Goal: Information Seeking & Learning: Learn about a topic

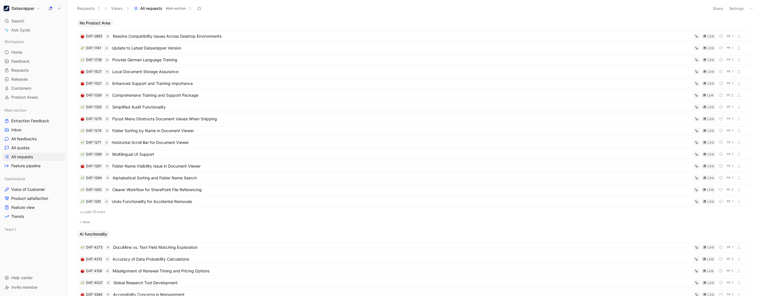
click at [42, 252] on div "Workspace Home G then H Feedback G then F Requests G then R Releases G then L C…" at bounding box center [33, 152] width 63 height 231
click at [23, 64] on link "Feedback G then F" at bounding box center [33, 61] width 63 height 8
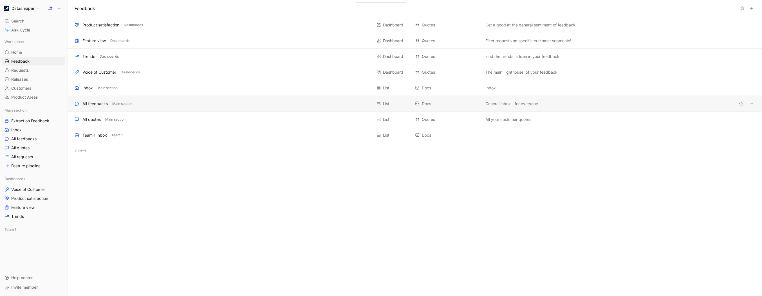
click at [93, 103] on div "All feedbacks" at bounding box center [94, 103] width 25 height 7
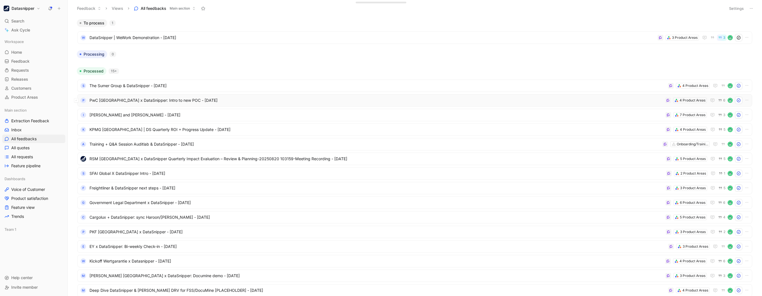
click at [592, 99] on span "PwC [GEOGRAPHIC_DATA] x DataSnipper: Intro to new POC - [DATE]" at bounding box center [377, 100] width 574 height 7
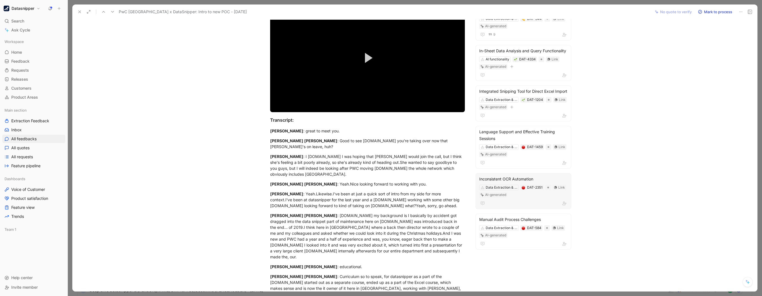
scroll to position [63, 0]
drag, startPoint x: 607, startPoint y: 132, endPoint x: 599, endPoint y: 79, distance: 52.9
drag, startPoint x: 599, startPoint y: 79, endPoint x: 583, endPoint y: 65, distance: 21.5
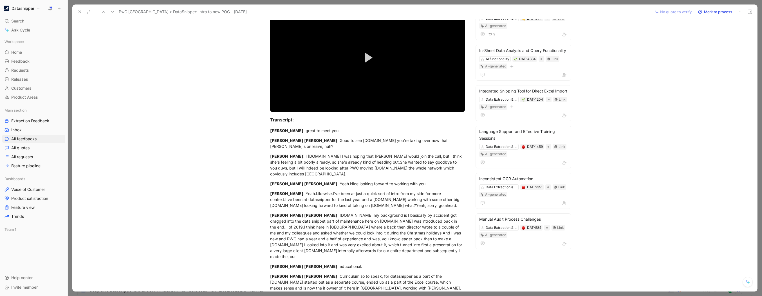
scroll to position [0, 0]
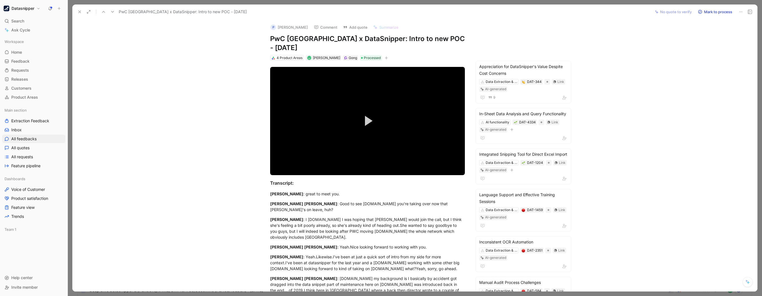
click at [82, 13] on button at bounding box center [80, 12] width 8 height 8
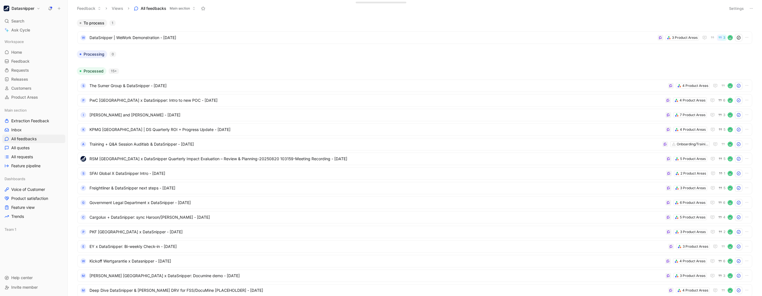
click at [733, 7] on button "Settings" at bounding box center [737, 9] width 20 height 8
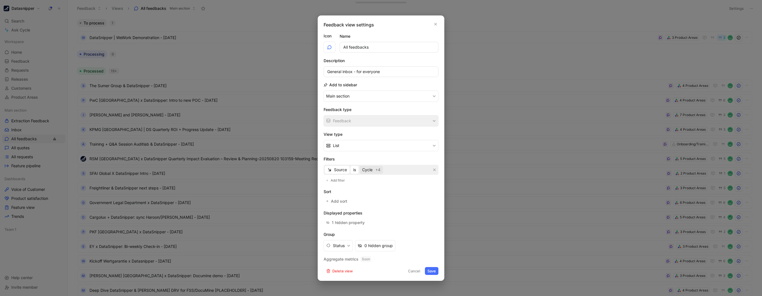
click at [364, 170] on span "Cycle" at bounding box center [367, 170] width 10 height 7
click at [428, 211] on div at bounding box center [430, 213] width 4 height 4
click at [425, 212] on div at bounding box center [429, 212] width 8 height 5
click at [428, 245] on div at bounding box center [430, 247] width 4 height 4
click at [432, 269] on button "Save" at bounding box center [432, 271] width 14 height 8
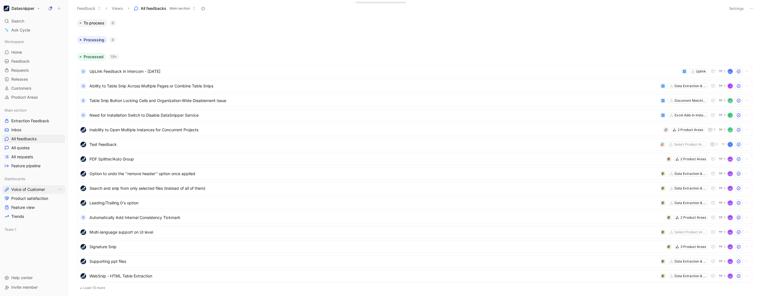
click at [27, 188] on span "Voice of Customer" at bounding box center [28, 190] width 34 height 6
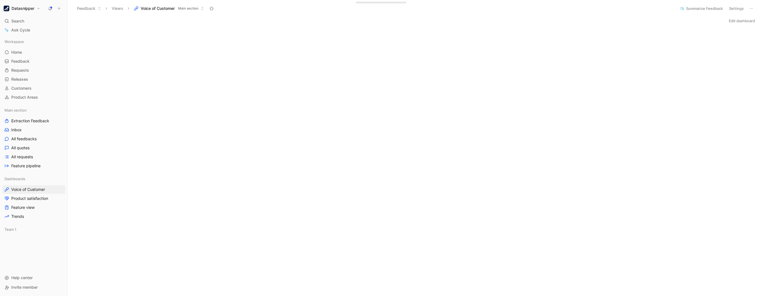
click at [588, 88] on div "Initializing..." at bounding box center [415, 229] width 694 height 405
drag, startPoint x: 46, startPoint y: 53, endPoint x: 15, endPoint y: 40, distance: 34.1
click at [0, 0] on div "G" at bounding box center [0, 0] width 0 height 0
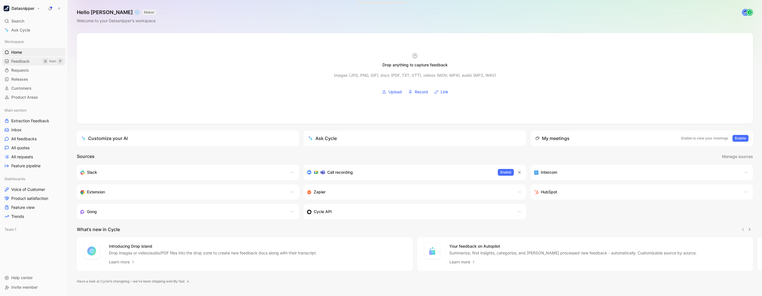
click at [22, 61] on span "Feedback" at bounding box center [20, 62] width 18 height 6
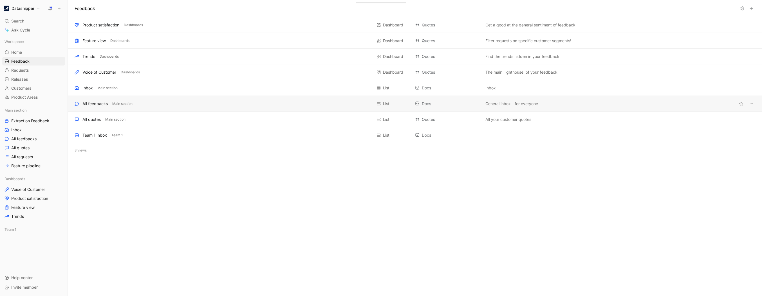
click at [101, 105] on div "All feedbacks" at bounding box center [94, 103] width 25 height 7
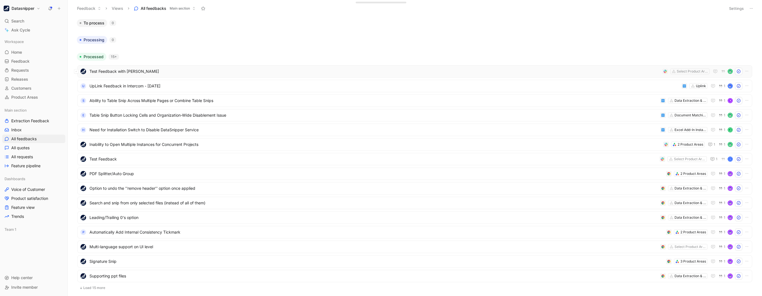
click at [166, 72] on span "Test Feedback with [PERSON_NAME]" at bounding box center [375, 71] width 571 height 7
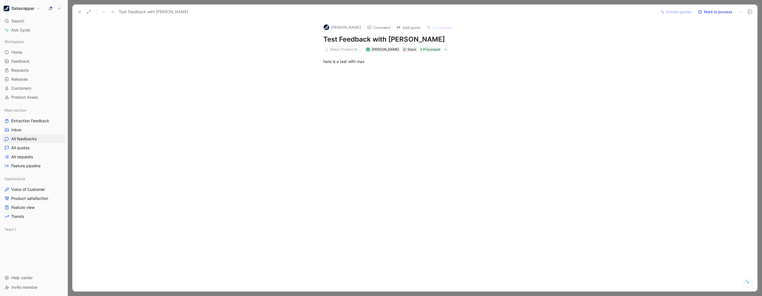
click at [738, 12] on button at bounding box center [741, 12] width 8 height 8
click at [722, 33] on div "Delete" at bounding box center [725, 32] width 33 height 7
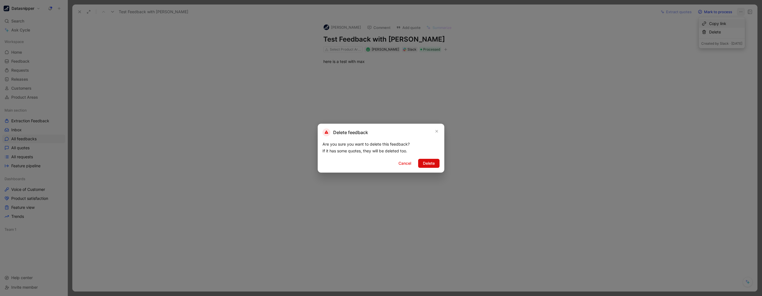
click at [431, 163] on span "Delete" at bounding box center [429, 163] width 12 height 7
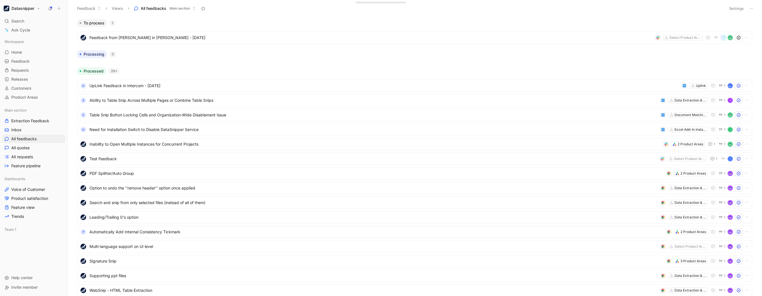
click at [147, 67] on body "Datasnipper Search Ctrl K Ask Cycle Workspace Home G then H Feedback G then F R…" at bounding box center [381, 148] width 762 height 296
click at [201, 41] on span "Feedback from [PERSON_NAME] in [PERSON_NAME] - [DATE]" at bounding box center [371, 37] width 563 height 7
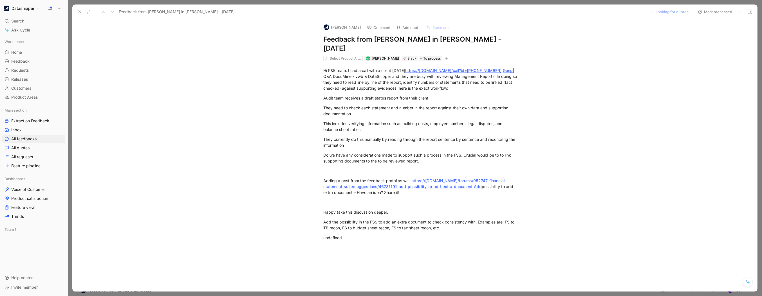
click at [74, 11] on div "Feedback from [PERSON_NAME] in [PERSON_NAME] - [DATE] Looking for quotes… Mark …" at bounding box center [414, 12] width 685 height 15
click at [77, 11] on button at bounding box center [80, 12] width 8 height 8
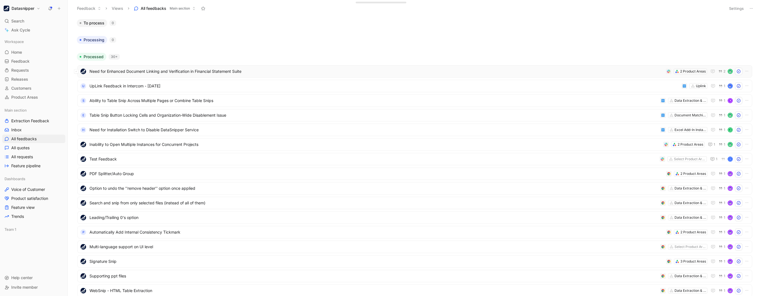
click at [260, 70] on span "Need for Enhanced Document Linking and Verification in Financial Statement Suite" at bounding box center [377, 71] width 574 height 7
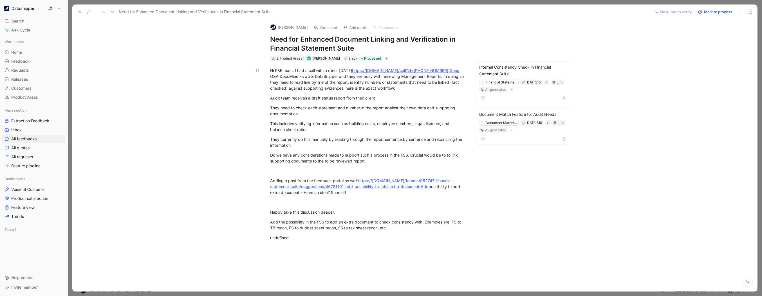
click at [289, 57] on div "2 Product Areas" at bounding box center [290, 59] width 26 height 6
click at [532, 199] on div "Hi P&E team. I had a call with a client [DATE] https://[DOMAIN_NAME]/call?id=[P…" at bounding box center [367, 159] width 567 height 196
drag, startPoint x: 404, startPoint y: 75, endPoint x: 360, endPoint y: 75, distance: 43.6
click at [360, 75] on div "Hi P&E team. I had a call with a client [DATE] https://[DOMAIN_NAME]/call?id=[P…" at bounding box center [367, 80] width 195 height 24
click at [644, 82] on div "Hi P&E team. I had a call with a client [DATE] https://[DOMAIN_NAME]/call?id=[P…" at bounding box center [367, 159] width 567 height 196
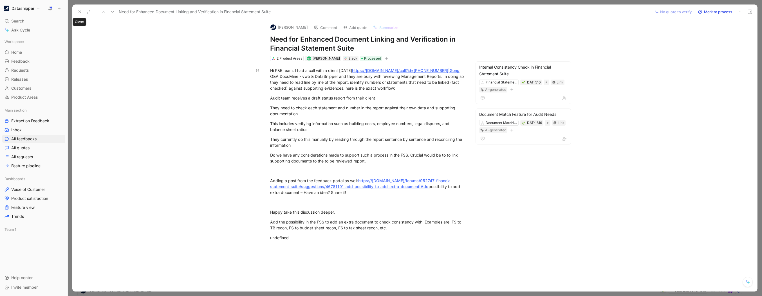
click at [79, 11] on icon at bounding box center [79, 12] width 5 height 5
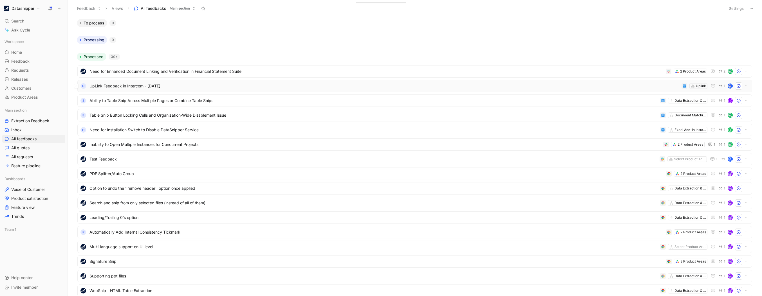
click at [201, 86] on span "UpLink Feedback in Intercom - [DATE]" at bounding box center [385, 86] width 590 height 7
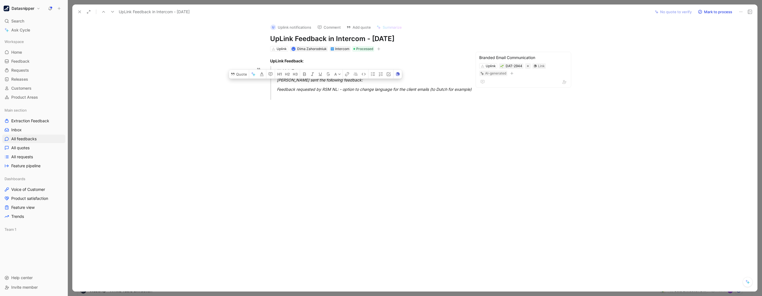
drag, startPoint x: 288, startPoint y: 89, endPoint x: 343, endPoint y: 91, distance: 54.9
click at [343, 91] on div "Feedback requested by RSM NL: - option to change language for the client emails…" at bounding box center [374, 92] width 195 height 12
click at [377, 97] on div "Feedback requested by RSM NL: - option to change language for the client emails…" at bounding box center [374, 92] width 195 height 12
click at [194, 132] on div at bounding box center [367, 148] width 567 height 89
click at [82, 12] on button at bounding box center [80, 12] width 8 height 8
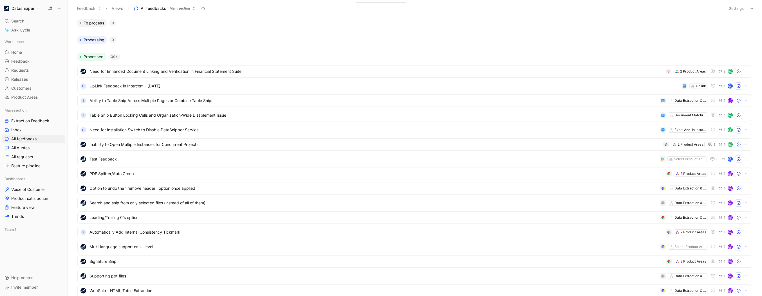
click at [733, 10] on button "Settings" at bounding box center [737, 9] width 20 height 8
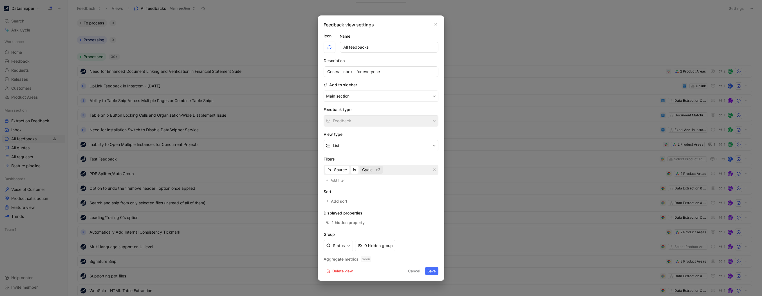
click at [372, 169] on span "Cycle" at bounding box center [367, 170] width 10 height 7
click at [425, 245] on div at bounding box center [427, 247] width 4 height 4
click at [431, 270] on button "Save" at bounding box center [432, 271] width 14 height 8
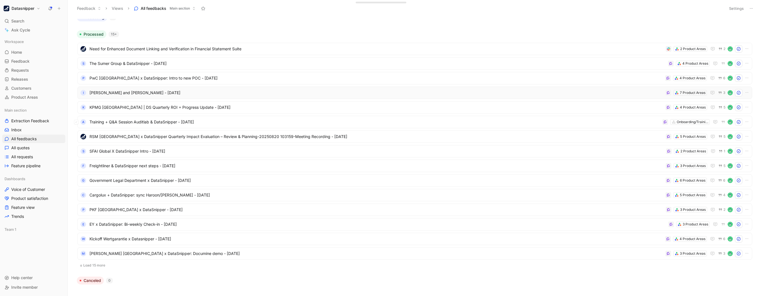
scroll to position [58, 0]
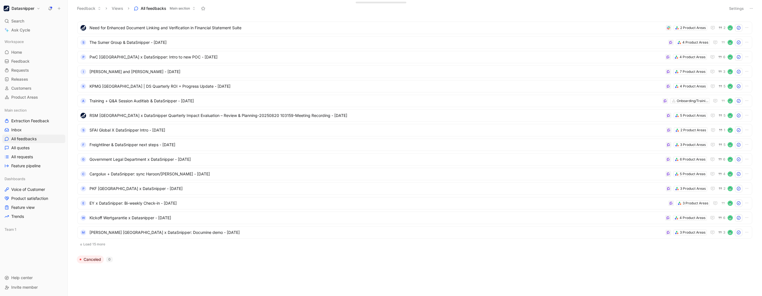
click at [99, 249] on ul "Need for Enhanced Document Linking and Verification in Financial Statement Suit…" at bounding box center [414, 136] width 675 height 228
click at [98, 247] on button "Load 15 more" at bounding box center [414, 244] width 675 height 7
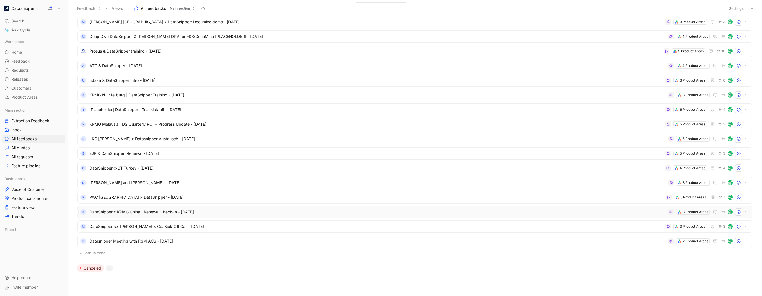
scroll to position [269, 0]
click at [100, 254] on button "Load 15 more" at bounding box center [414, 253] width 675 height 7
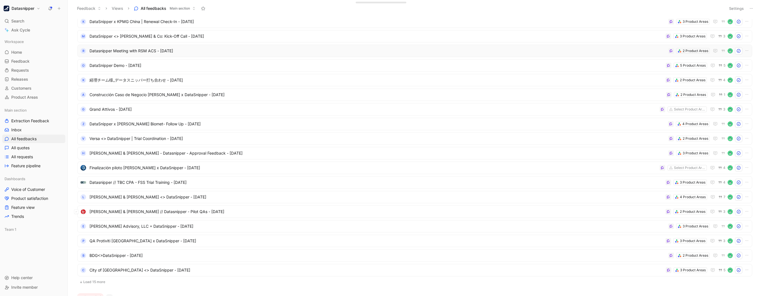
scroll to position [482, 0]
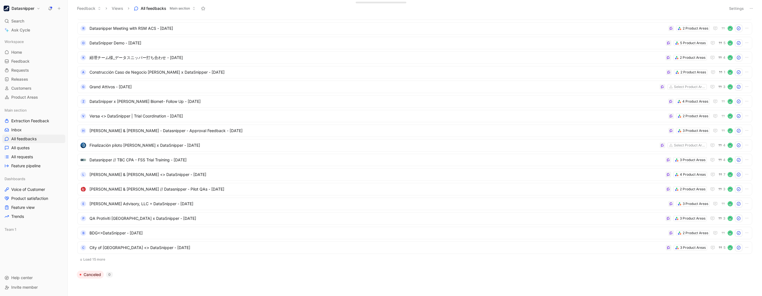
click at [104, 261] on button "Load 15 more" at bounding box center [414, 259] width 675 height 7
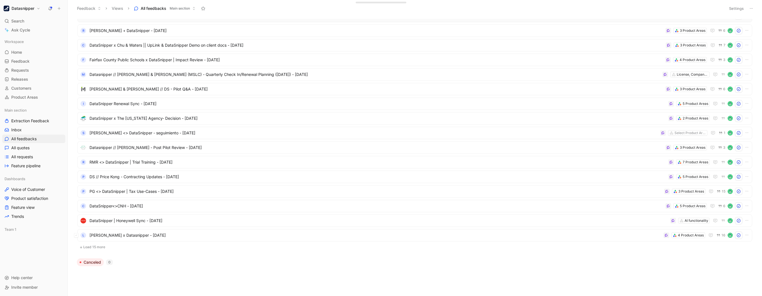
scroll to position [714, 0]
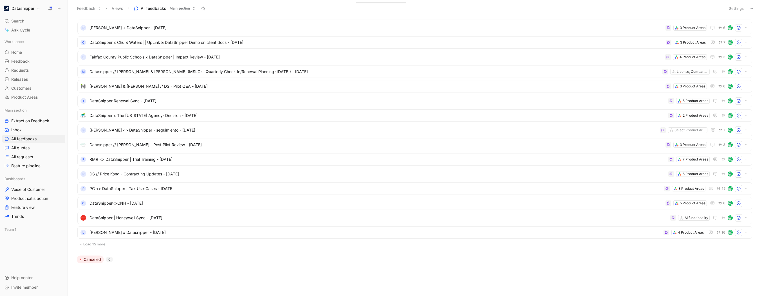
click at [103, 242] on button "Load 15 more" at bounding box center [414, 244] width 675 height 7
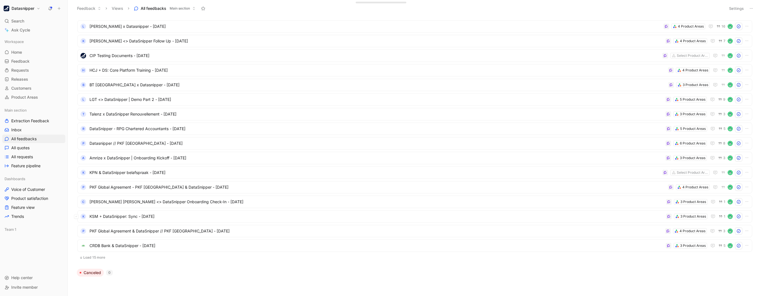
scroll to position [928, 0]
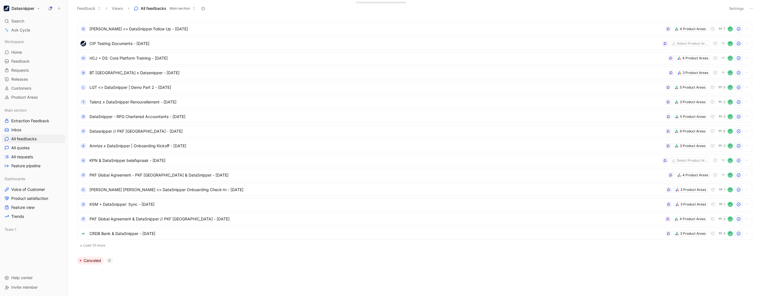
click at [104, 247] on button "Load 15 more" at bounding box center [414, 245] width 675 height 7
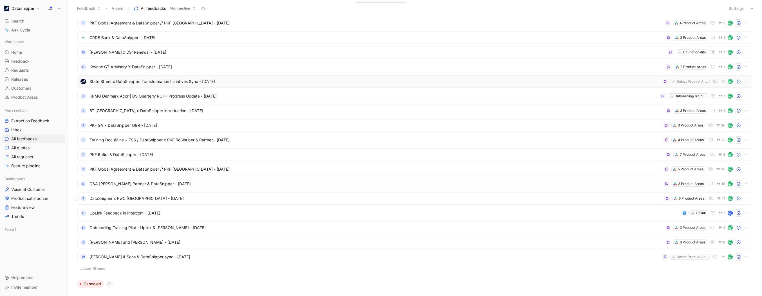
scroll to position [1138, 0]
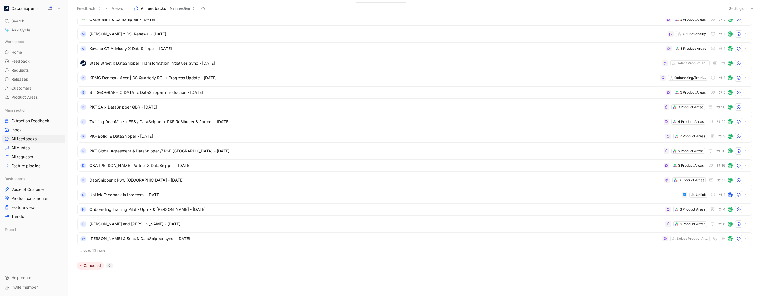
click at [108, 249] on button "Load 15 more" at bounding box center [414, 250] width 675 height 7
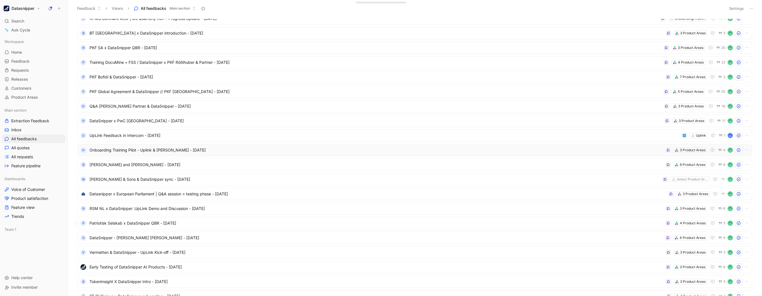
scroll to position [1203, 0]
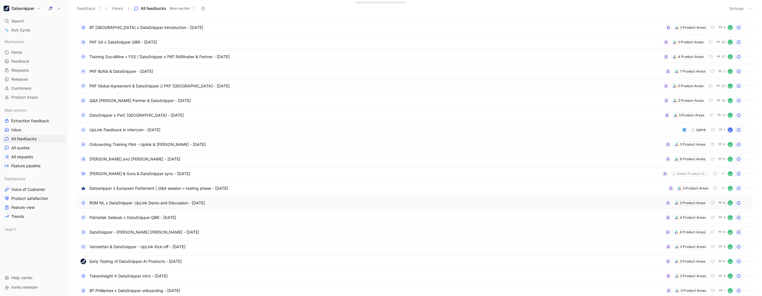
click at [146, 207] on div "R RSM NL x DataSnipper: UpLink Demo and Discussion - [DATE] 3 Product Areas 6" at bounding box center [414, 203] width 671 height 7
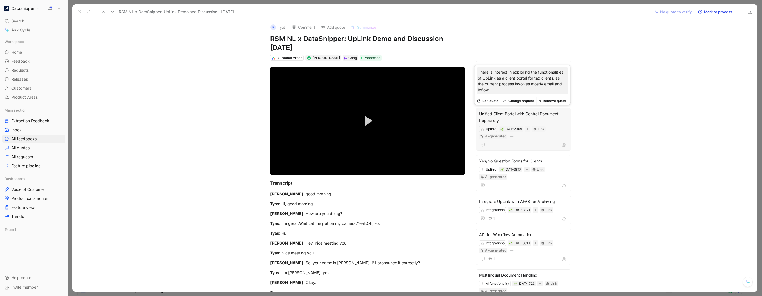
click at [505, 116] on div "Unified Client Portal with Central Document Repository" at bounding box center [523, 118] width 88 height 14
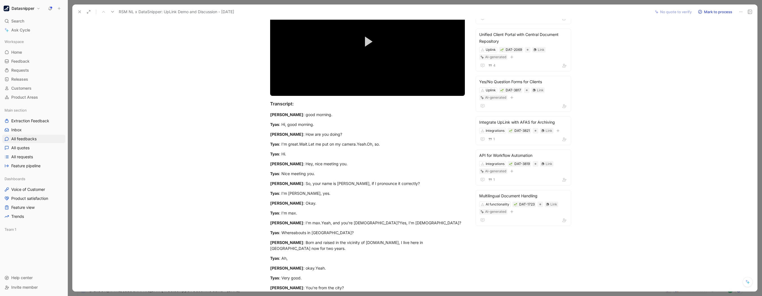
scroll to position [80, 0]
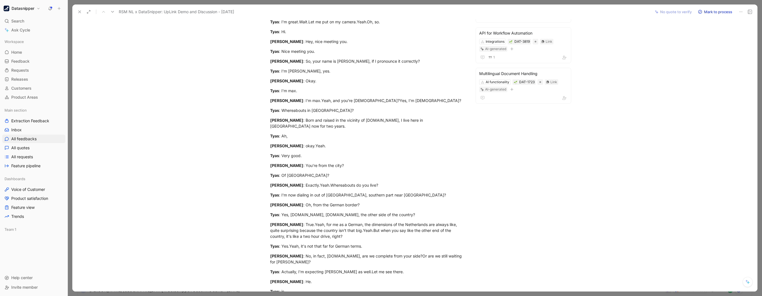
scroll to position [153, 0]
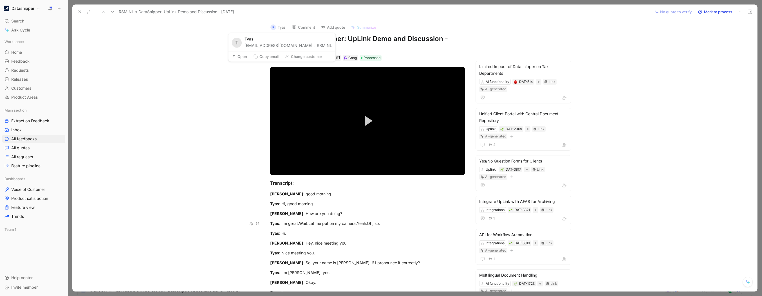
click at [317, 44] on button "RSM NL" at bounding box center [324, 45] width 15 height 7
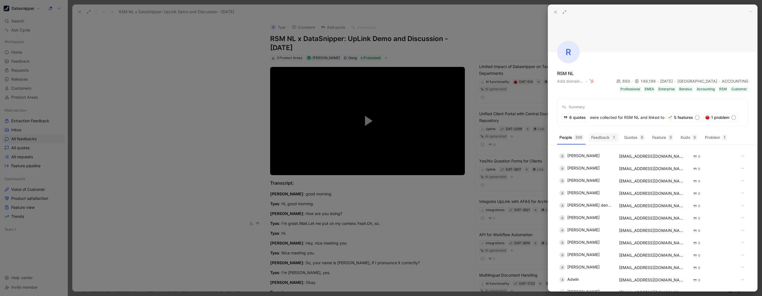
click at [607, 135] on button "Feedback 1" at bounding box center [604, 137] width 30 height 9
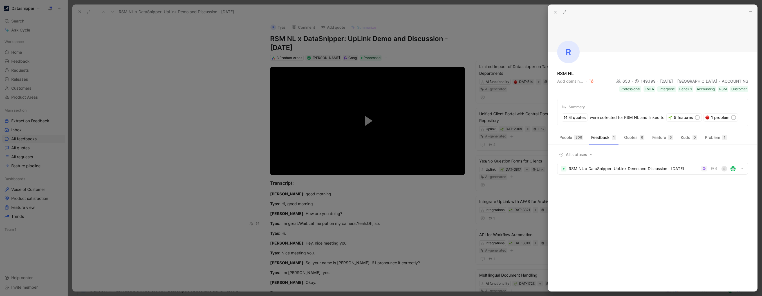
click at [232, 106] on div at bounding box center [381, 148] width 762 height 296
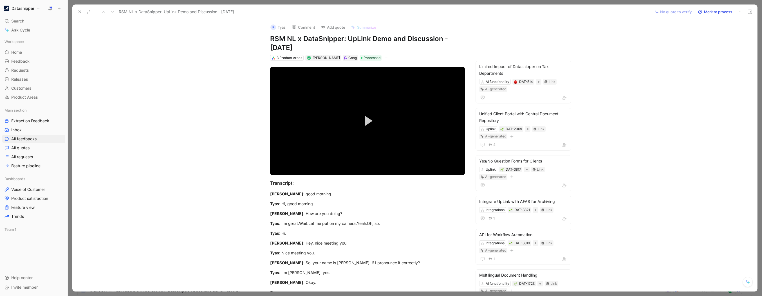
click at [35, 10] on button "Datasnipper" at bounding box center [21, 9] width 39 height 8
click at [171, 79] on div at bounding box center [381, 148] width 762 height 296
click at [29, 10] on h1 "Datasnipper" at bounding box center [23, 8] width 23 height 5
click at [28, 38] on div "Account settings" at bounding box center [38, 36] width 69 height 9
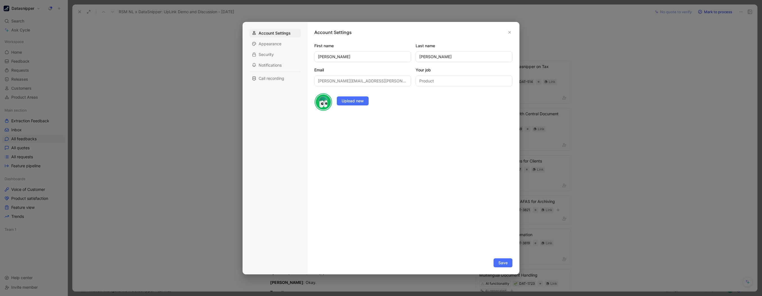
click at [153, 70] on div at bounding box center [381, 148] width 762 height 296
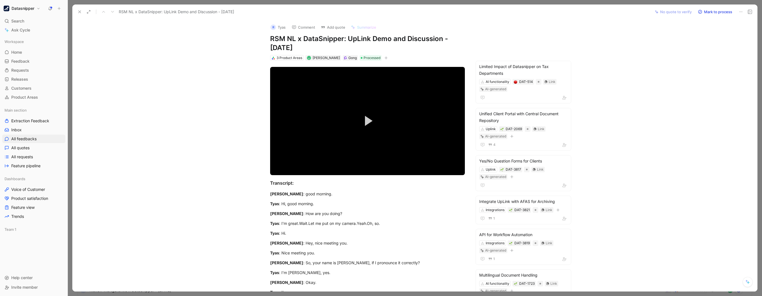
click at [31, 8] on h1 "Datasnipper" at bounding box center [23, 8] width 23 height 5
click at [28, 57] on div "Workspace settings G then S" at bounding box center [38, 57] width 69 height 9
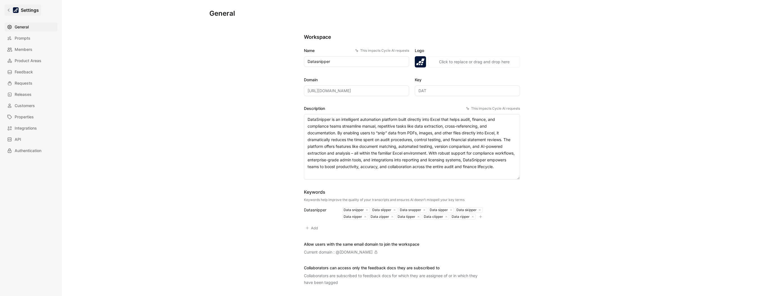
click at [96, 73] on div "General Saved Workspace Name This impacts Cycle AI requests Datasnipper Logo «r…" at bounding box center [412, 148] width 700 height 296
click at [10, 7] on link "Settings" at bounding box center [23, 10] width 37 height 11
click at [23, 69] on span "Feedback" at bounding box center [24, 72] width 18 height 7
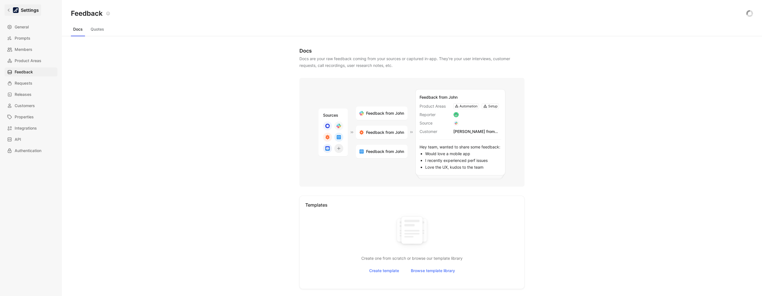
click at [6, 10] on link "Settings" at bounding box center [23, 10] width 37 height 11
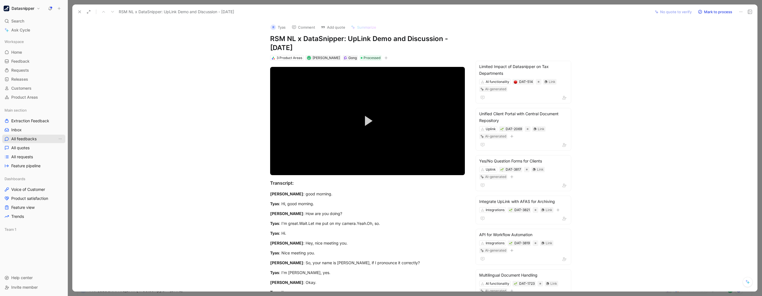
click at [33, 139] on span "All feedbacks" at bounding box center [23, 139] width 25 height 6
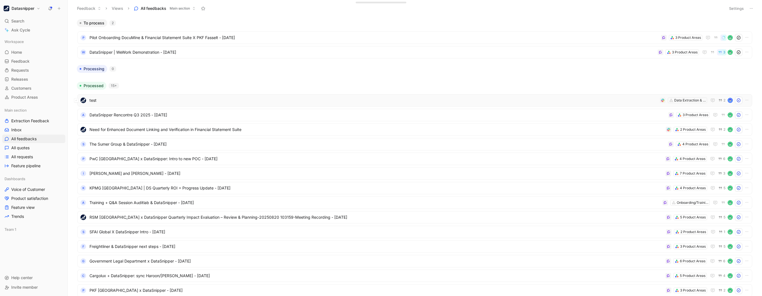
drag, startPoint x: 264, startPoint y: 98, endPoint x: 249, endPoint y: 102, distance: 14.7
click at [249, 102] on span "test" at bounding box center [374, 100] width 568 height 7
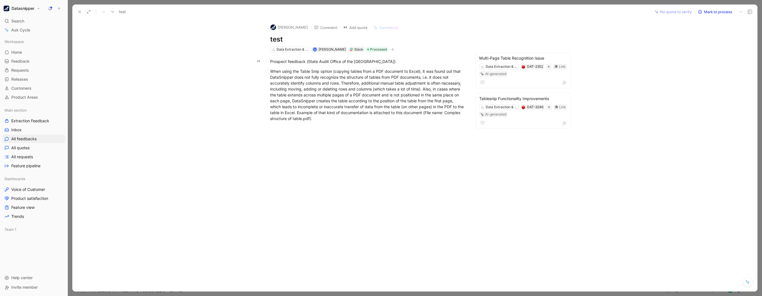
click at [282, 29] on button "[PERSON_NAME]" at bounding box center [289, 27] width 42 height 8
click at [30, 89] on span "Customers" at bounding box center [21, 89] width 20 height 6
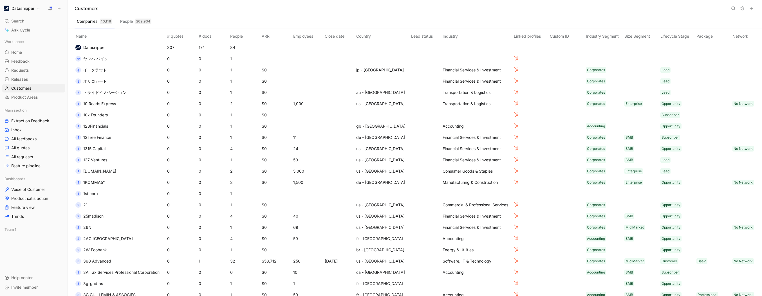
click at [735, 6] on icon at bounding box center [733, 8] width 5 height 5
type input "croatia"
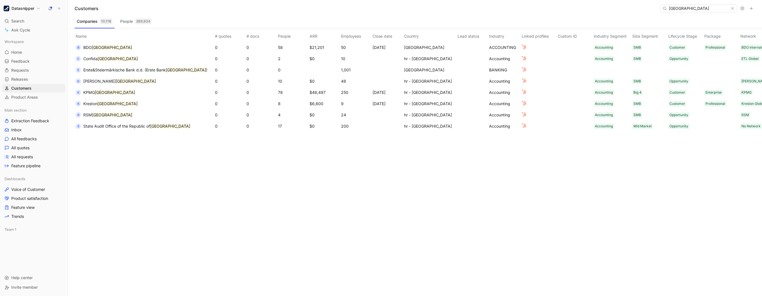
click at [693, 7] on input "croatia" at bounding box center [699, 8] width 64 height 7
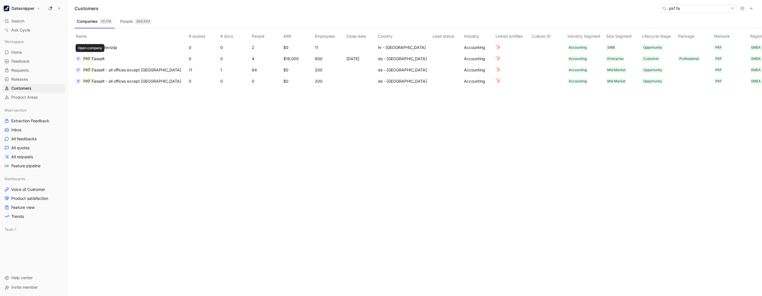
type input "pkf fa"
click at [97, 58] on span "sselt" at bounding box center [100, 58] width 8 height 5
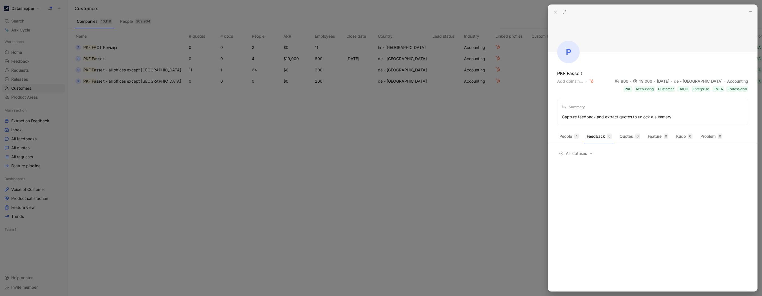
click at [254, 150] on div at bounding box center [381, 148] width 762 height 296
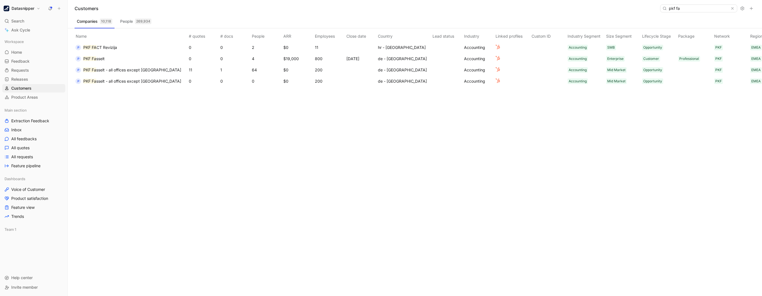
click at [117, 72] on span "sselt - all offices except Berlin" at bounding box center [138, 70] width 85 height 5
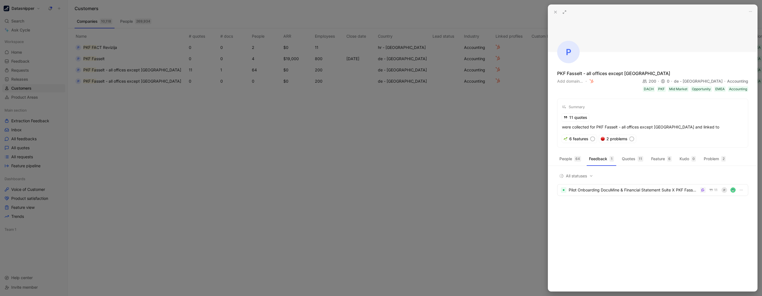
click at [564, 15] on button at bounding box center [565, 12] width 8 height 8
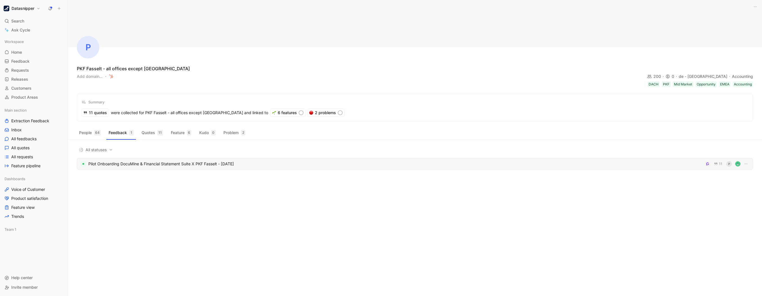
click at [179, 165] on div "Pilot Onboarding DocuMine & Financial Statement Suite X PKF Fasselt - 8/20/2025" at bounding box center [395, 164] width 614 height 7
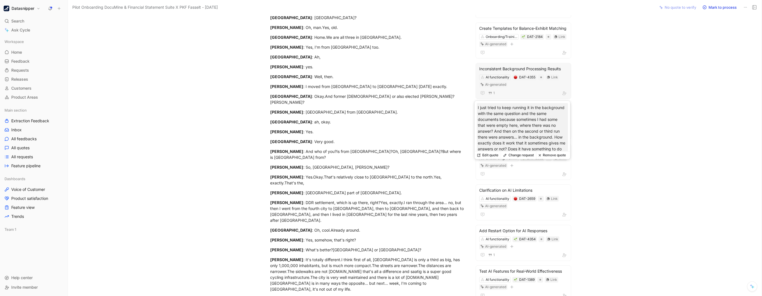
scroll to position [23, 0]
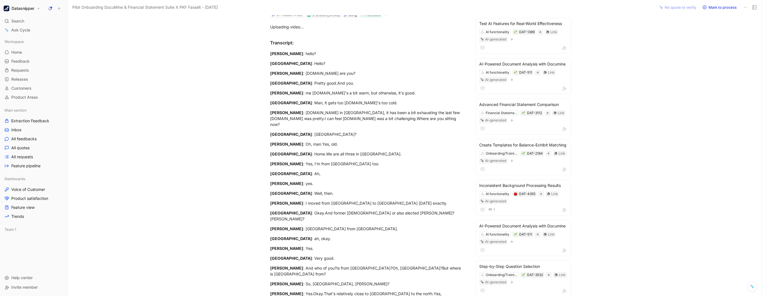
scroll to position [21, 0]
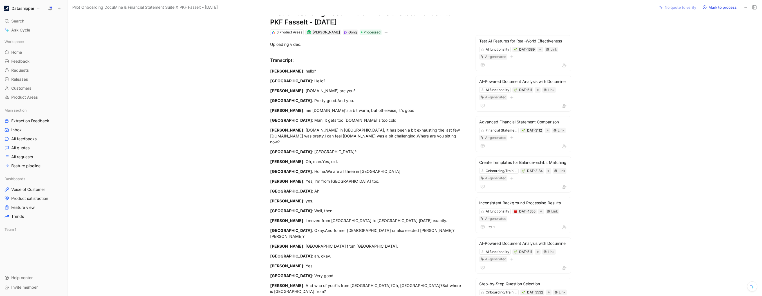
scroll to position [0, 0]
